Goal: Transaction & Acquisition: Obtain resource

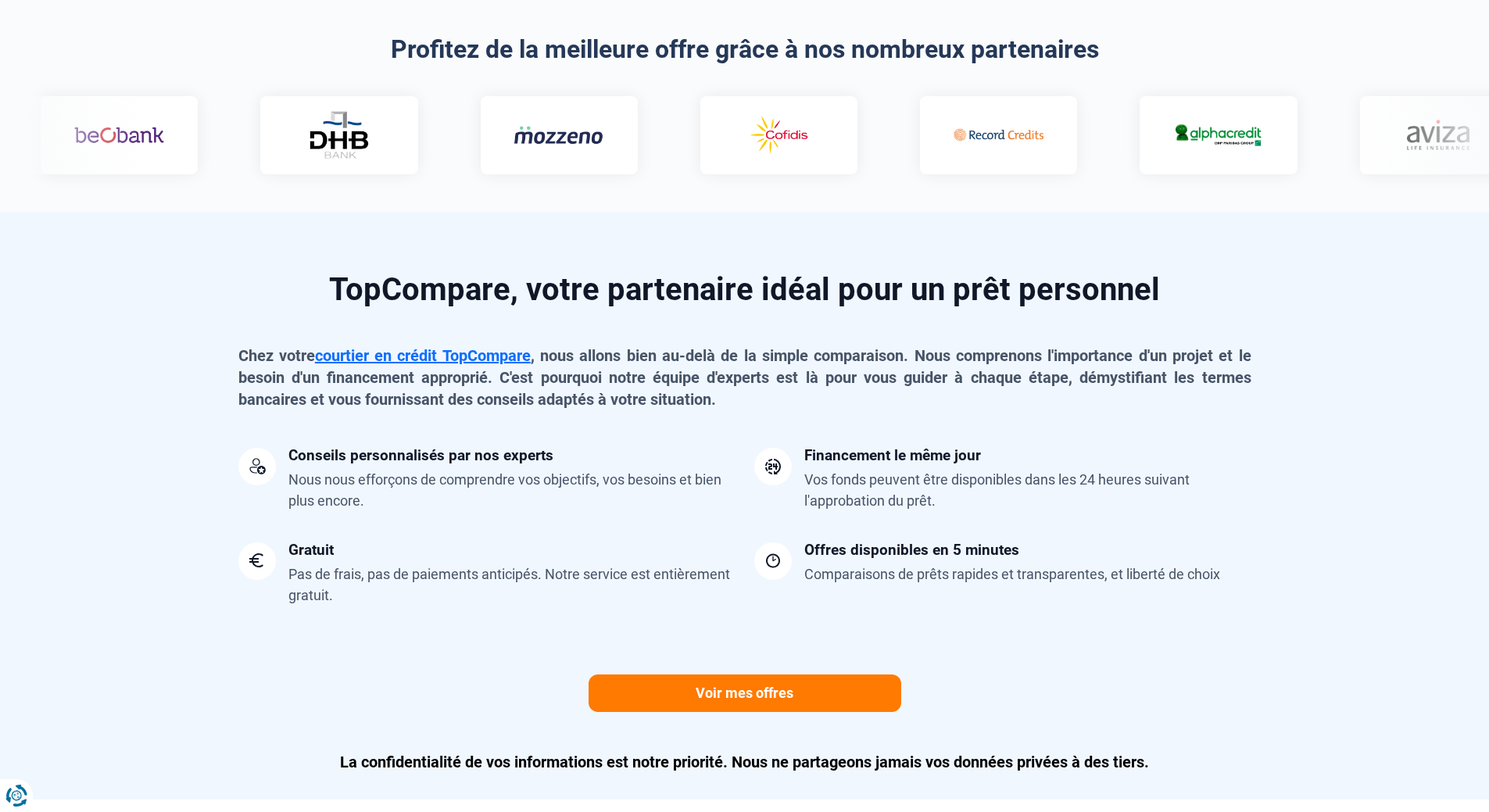
scroll to position [711, 0]
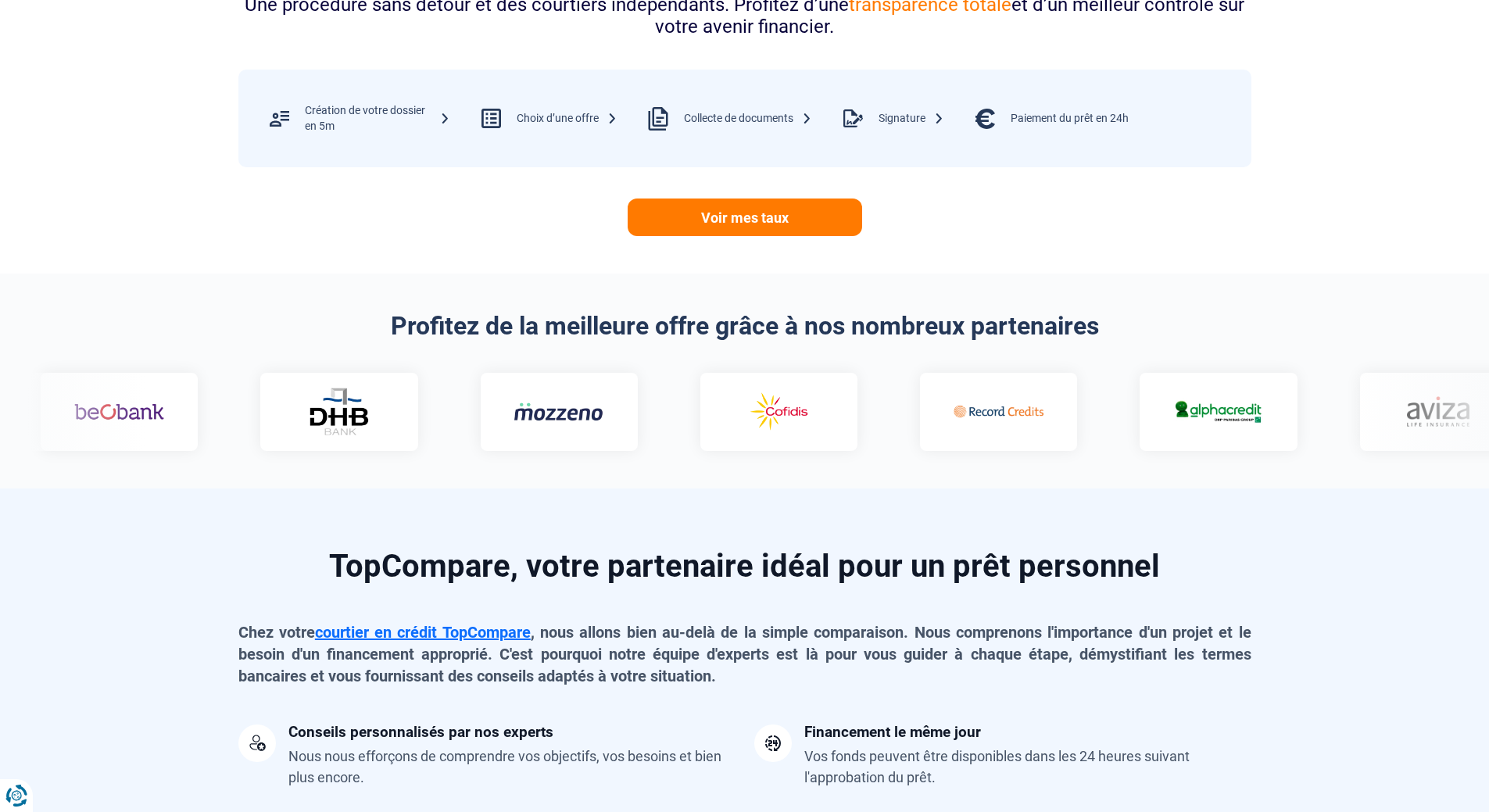
click at [1409, 415] on div at bounding box center [744, 412] width 1470 height 78
click at [773, 219] on link "Voir mes taux" at bounding box center [744, 217] width 234 height 38
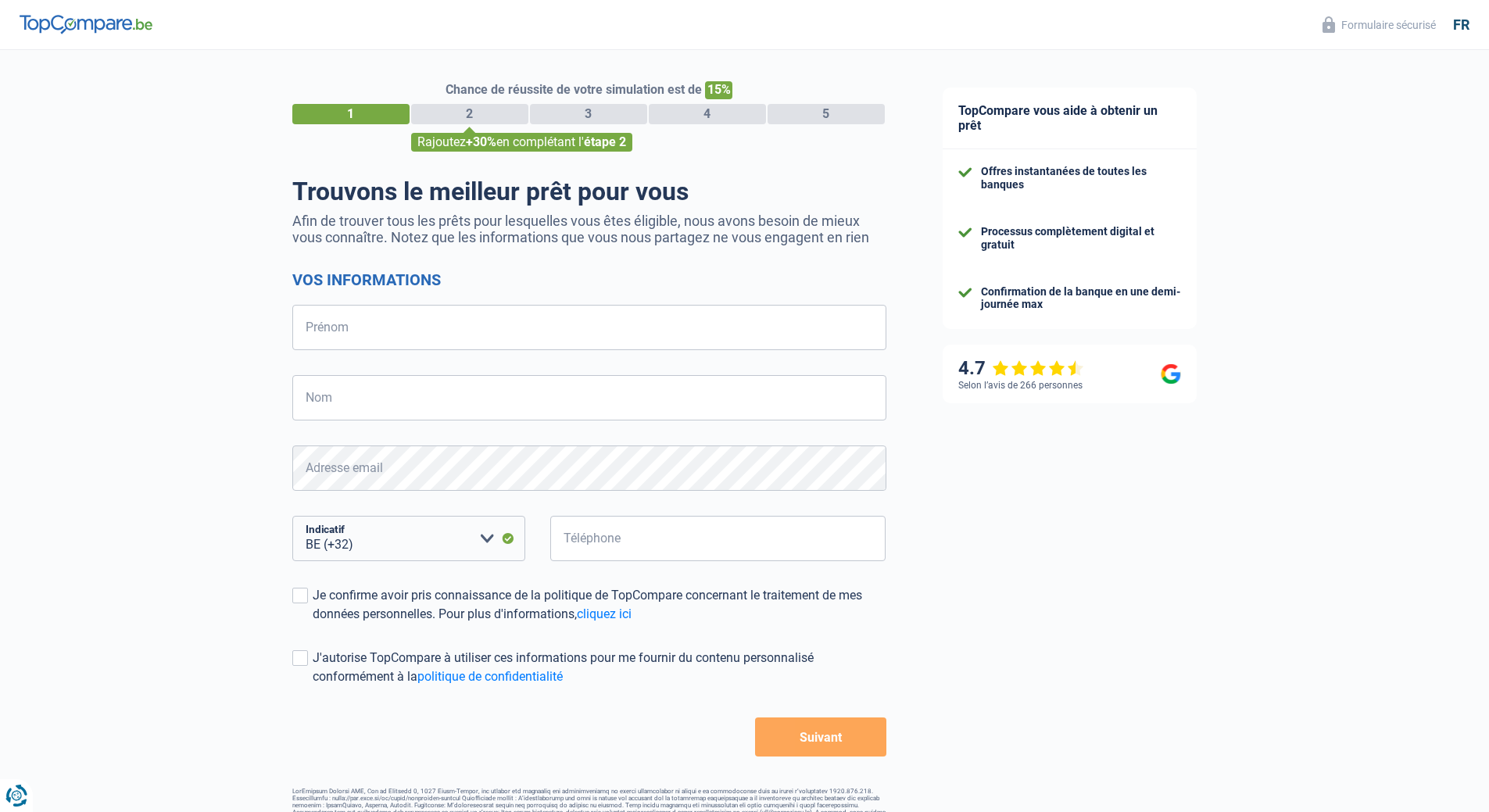
select select "32"
click at [429, 335] on input "Prénom" at bounding box center [589, 327] width 594 height 46
